Goal: Information Seeking & Learning: Find contact information

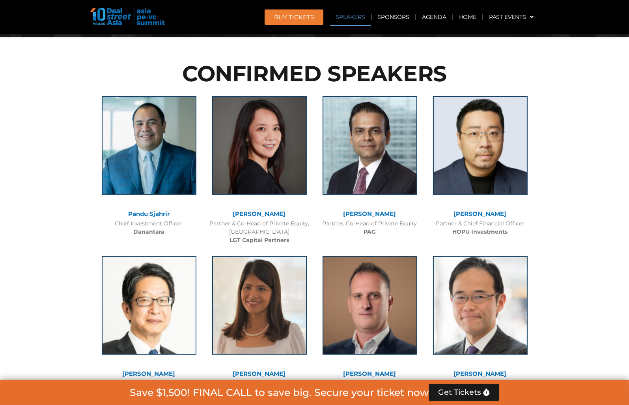
scroll to position [828, 0]
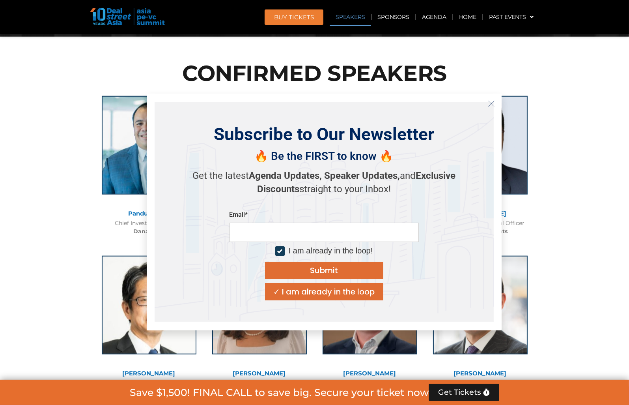
click at [494, 103] on icon "Close" at bounding box center [491, 103] width 7 height 7
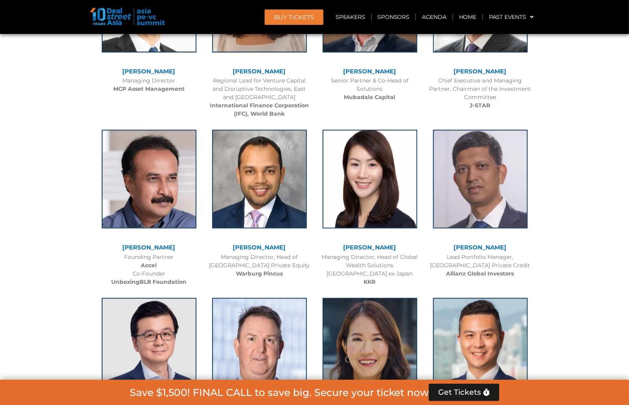
scroll to position [1143, 0]
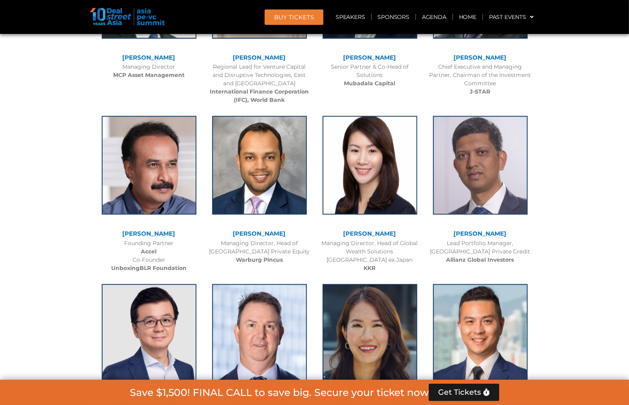
drag, startPoint x: 328, startPoint y: 234, endPoint x: 404, endPoint y: 236, distance: 76.1
click at [404, 236] on div "[PERSON_NAME]" at bounding box center [370, 234] width 103 height 9
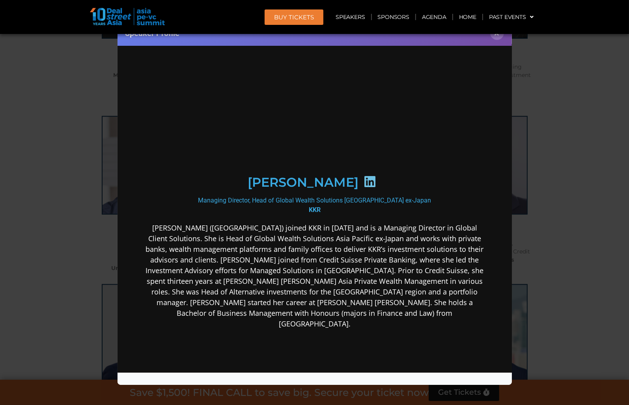
scroll to position [0, 0]
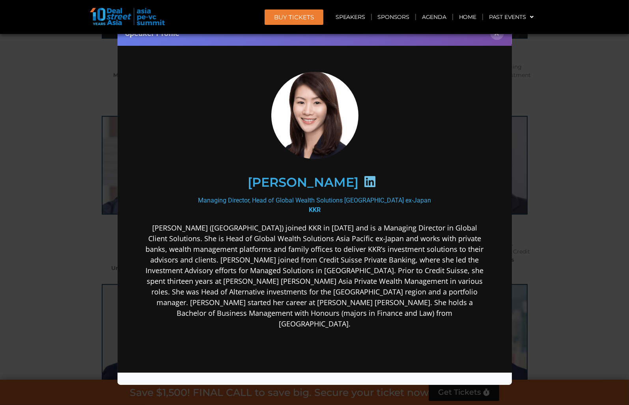
drag, startPoint x: 229, startPoint y: 183, endPoint x: 358, endPoint y: 181, distance: 128.9
click at [358, 181] on div "[PERSON_NAME]" at bounding box center [314, 182] width 307 height 41
copy h2 "[PERSON_NAME]"
click at [496, 34] on button "×" at bounding box center [497, 33] width 14 height 14
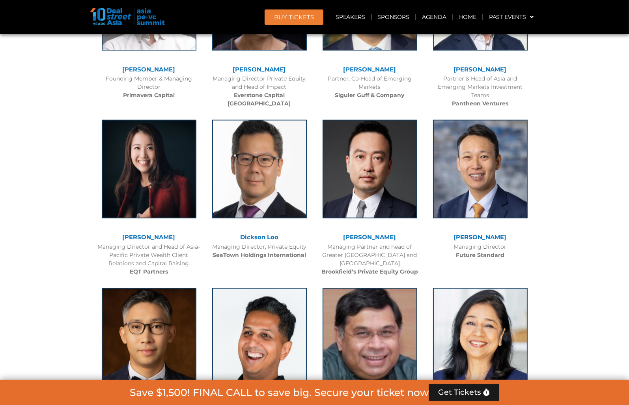
scroll to position [2444, 0]
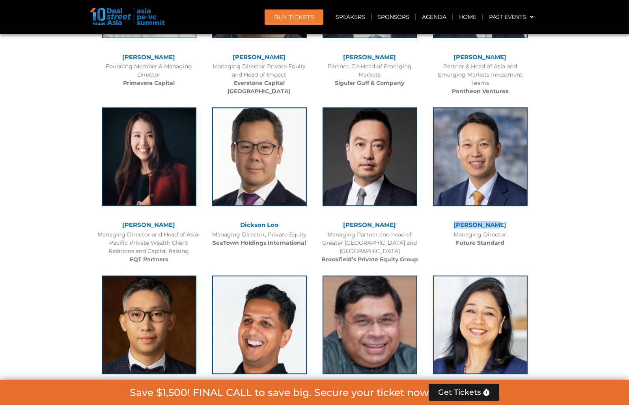
drag, startPoint x: 500, startPoint y: 218, endPoint x: 447, endPoint y: 213, distance: 53.5
click at [447, 222] on div "[PERSON_NAME]" at bounding box center [480, 225] width 103 height 7
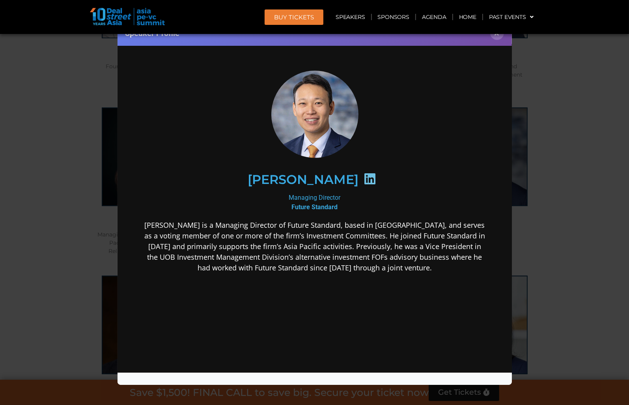
scroll to position [0, 0]
copy link "[PERSON_NAME]"
click at [494, 38] on button "×" at bounding box center [497, 33] width 14 height 14
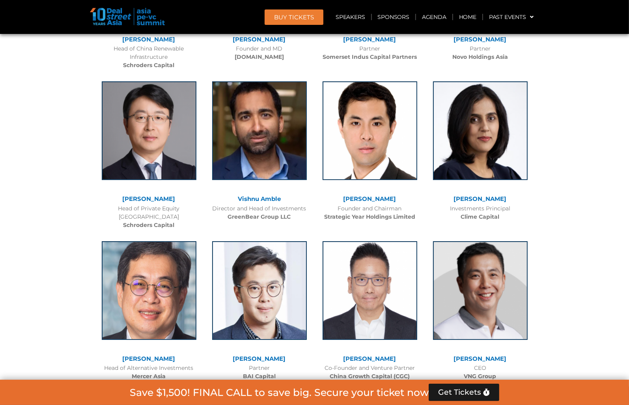
scroll to position [2799, 0]
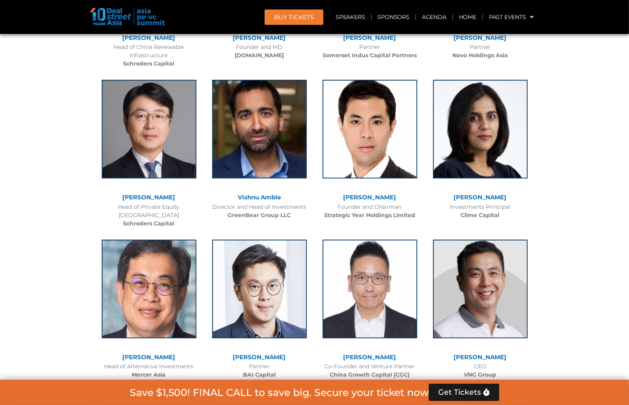
click at [364, 193] on link "[PERSON_NAME]" at bounding box center [369, 196] width 53 height 7
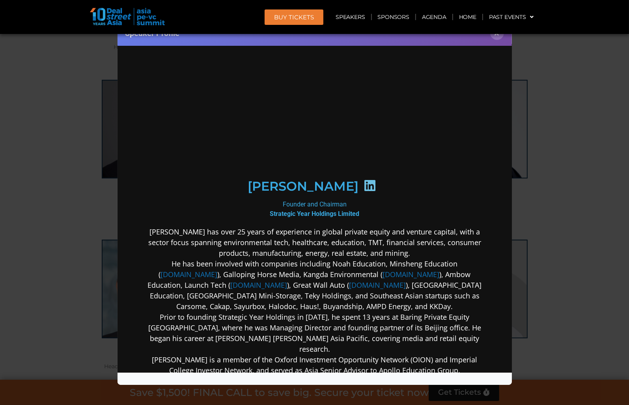
scroll to position [0, 0]
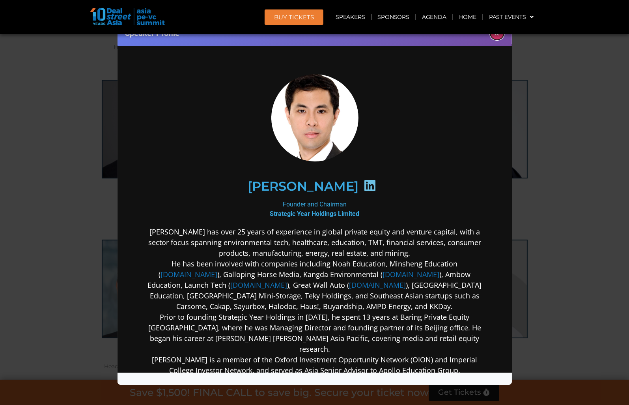
click at [494, 35] on button "×" at bounding box center [497, 33] width 14 height 14
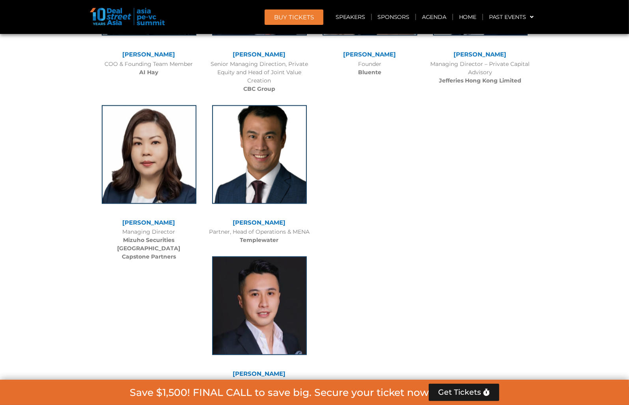
scroll to position [5244, 0]
